Goal: Book appointment/travel/reservation

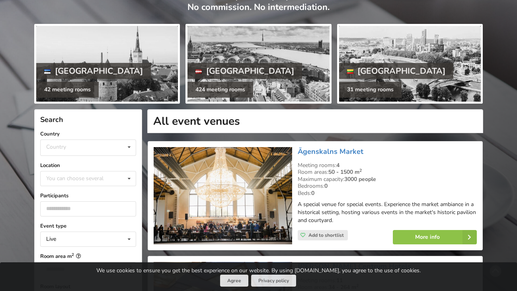
scroll to position [80, 0]
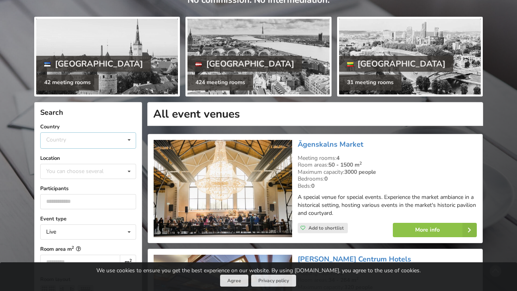
click at [129, 141] on icon at bounding box center [129, 140] width 12 height 15
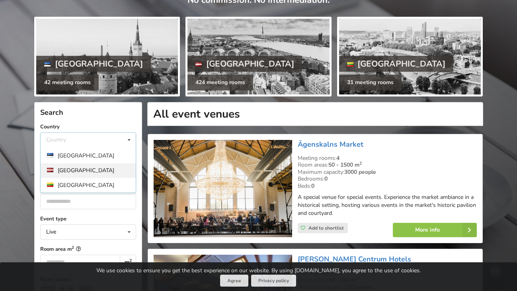
click at [78, 167] on div "Latvia" at bounding box center [88, 170] width 95 height 15
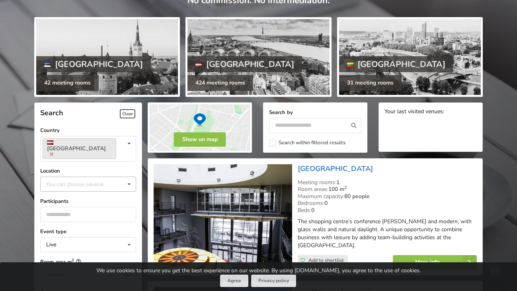
scroll to position [80, 0]
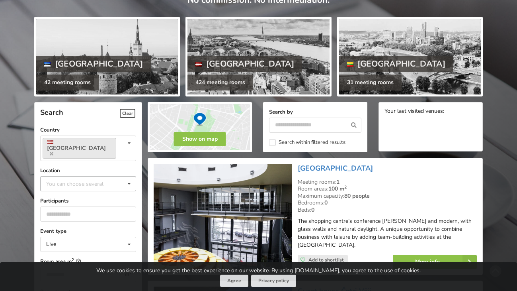
click at [121, 179] on div "You can choose several" at bounding box center [82, 183] width 77 height 9
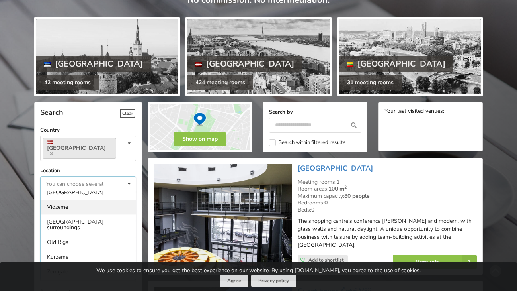
scroll to position [40, 0]
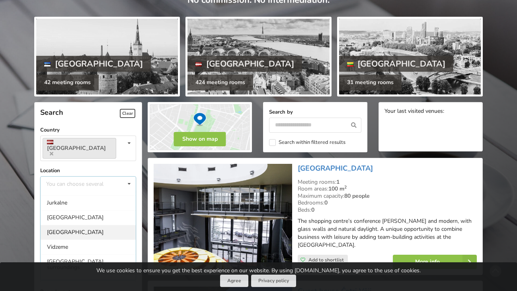
click at [59, 224] on div "Riga" at bounding box center [88, 231] width 95 height 15
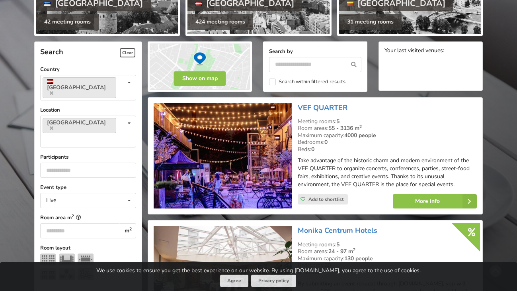
scroll to position [179, 0]
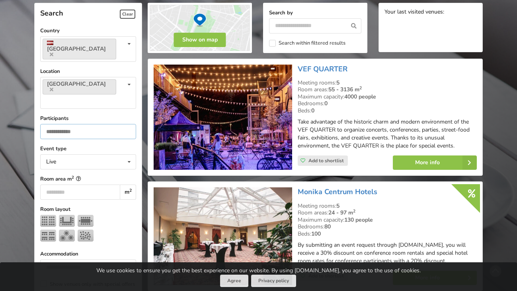
click at [109, 124] on input "number" at bounding box center [88, 131] width 96 height 15
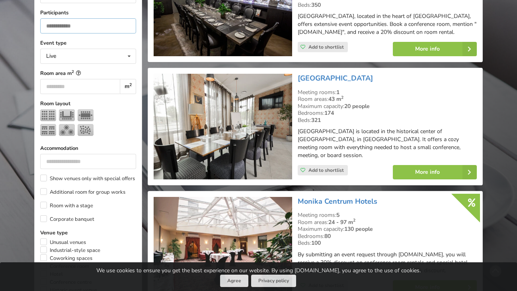
scroll to position [298, 0]
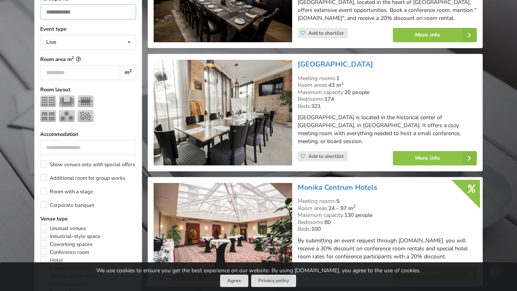
type input "**"
click at [68, 140] on input "number" at bounding box center [88, 147] width 96 height 15
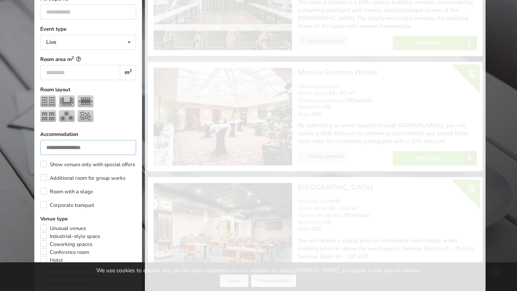
scroll to position [179, 0]
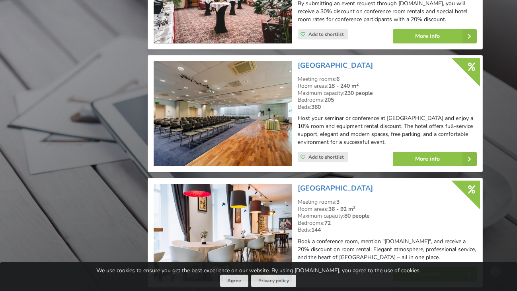
scroll to position [935, 0]
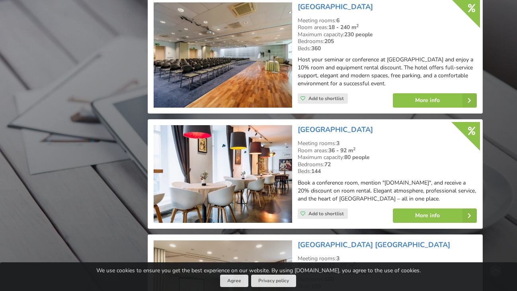
type input "*"
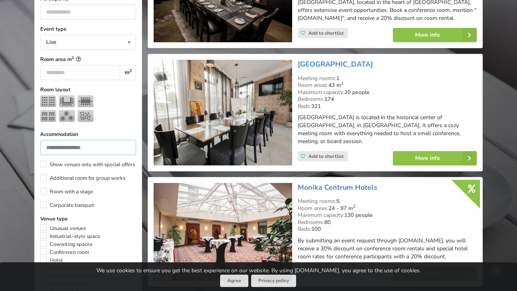
scroll to position [179, 0]
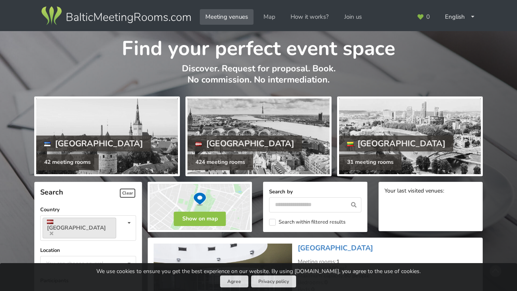
scroll to position [179, 0]
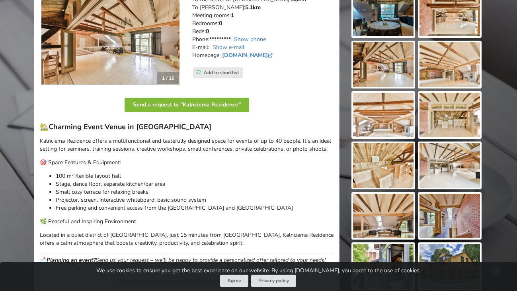
scroll to position [159, 0]
